Goal: Find specific page/section: Find specific page/section

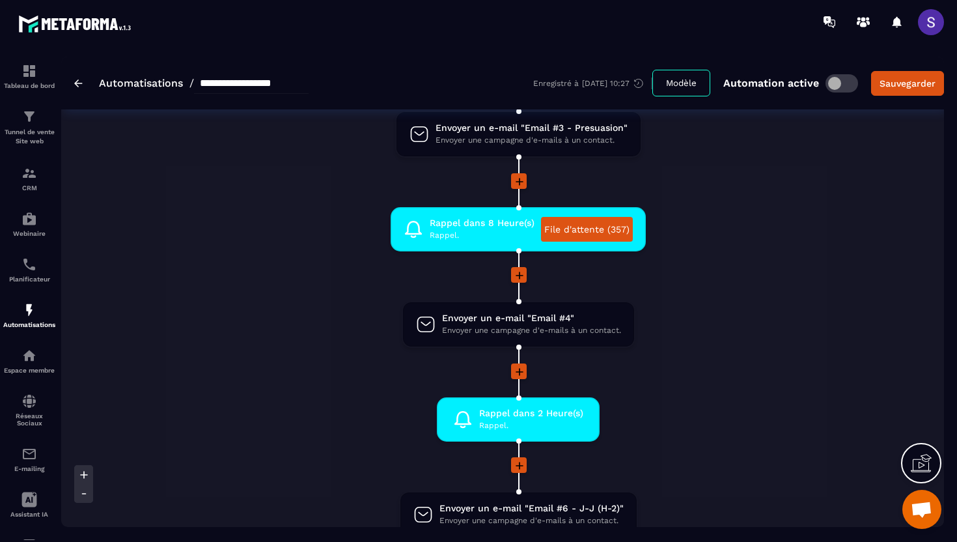
scroll to position [741, 0]
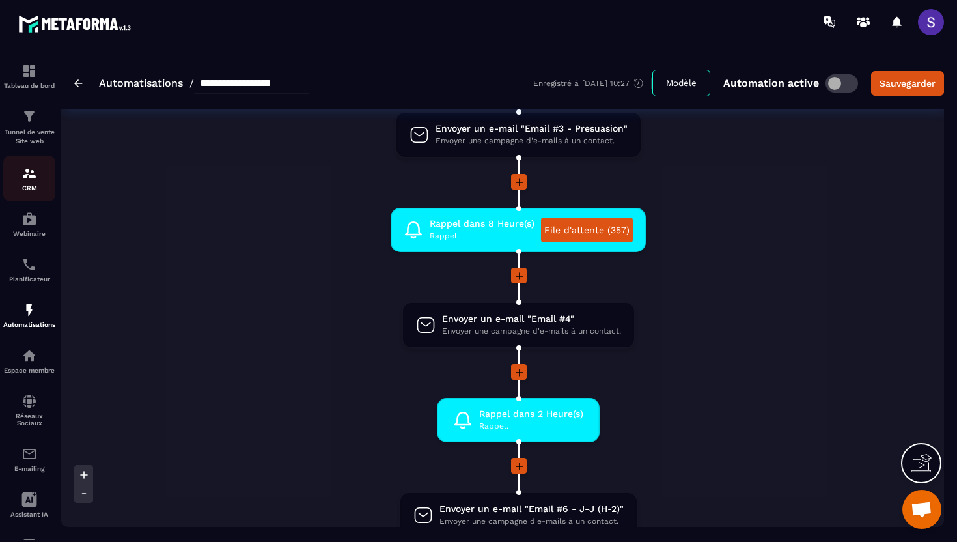
click at [22, 187] on p "CRM" at bounding box center [29, 187] width 52 height 7
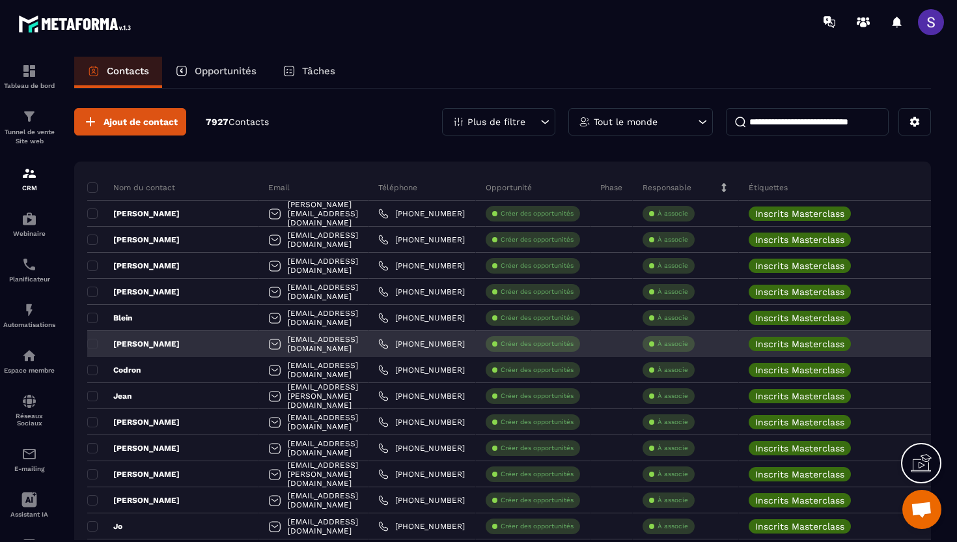
scroll to position [78, 0]
